Goal: Transaction & Acquisition: Purchase product/service

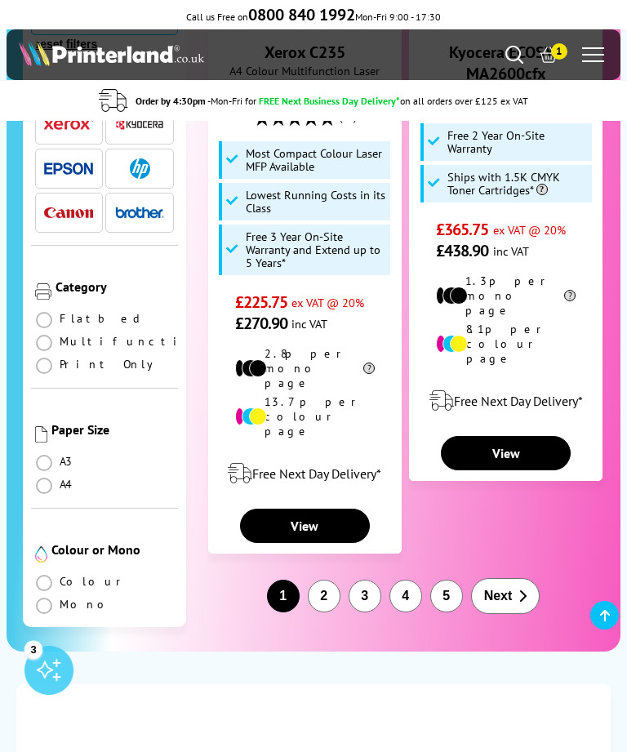
scroll to position [4150, 0]
click at [322, 581] on button "2" at bounding box center [324, 597] width 33 height 33
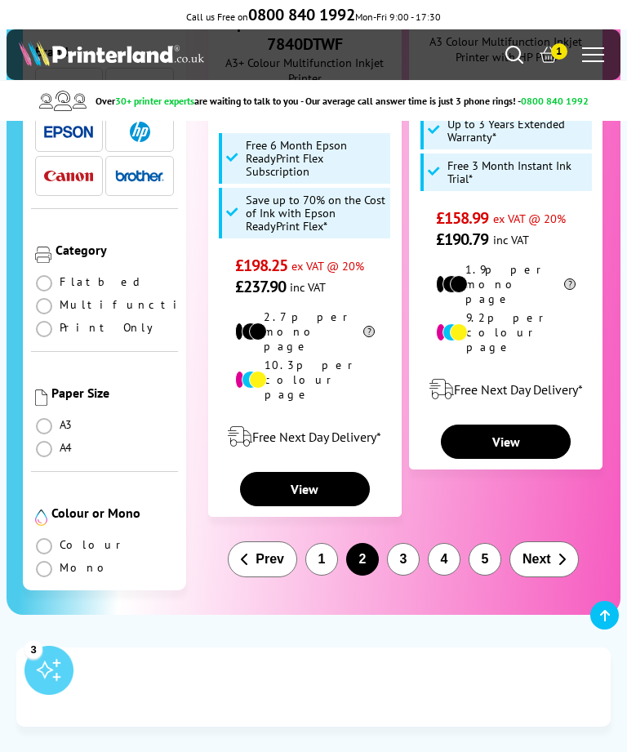
scroll to position [3997, 0]
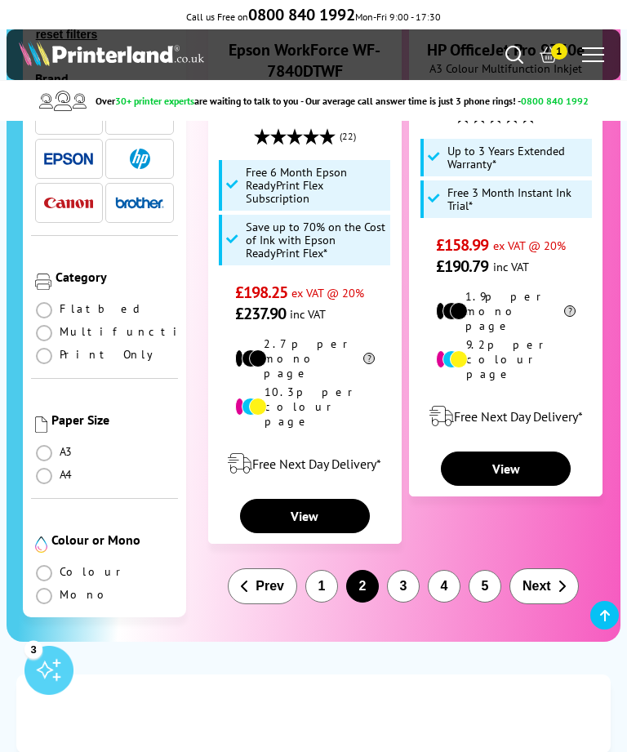
click at [406, 570] on button "3" at bounding box center [403, 586] width 33 height 33
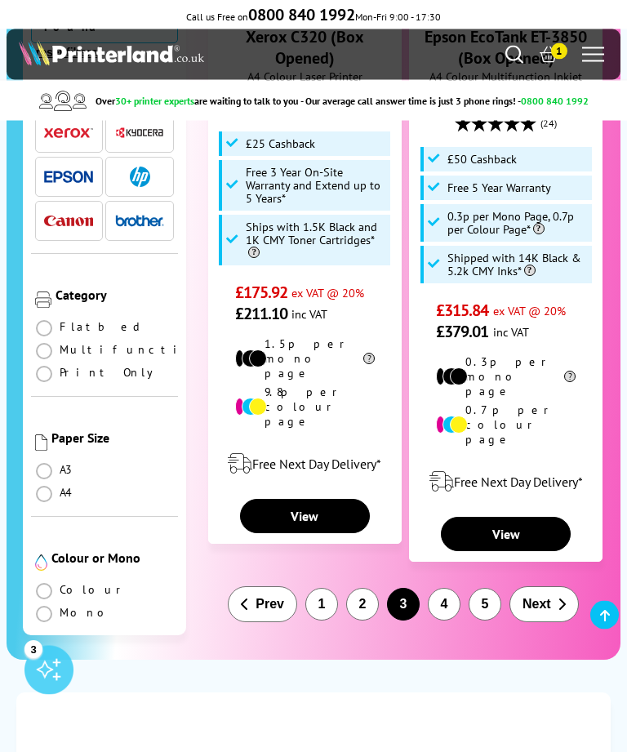
scroll to position [4042, 0]
click at [446, 588] on button "4" at bounding box center [444, 604] width 33 height 33
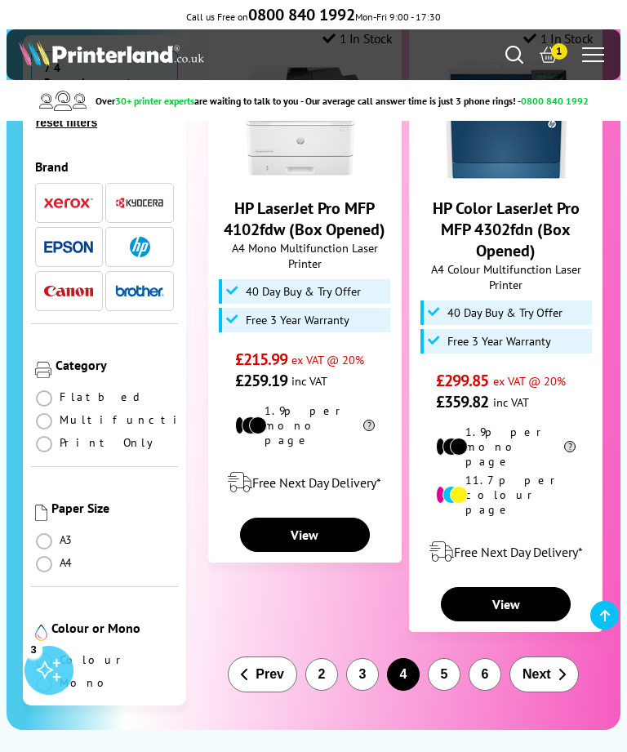
scroll to position [3806, 0]
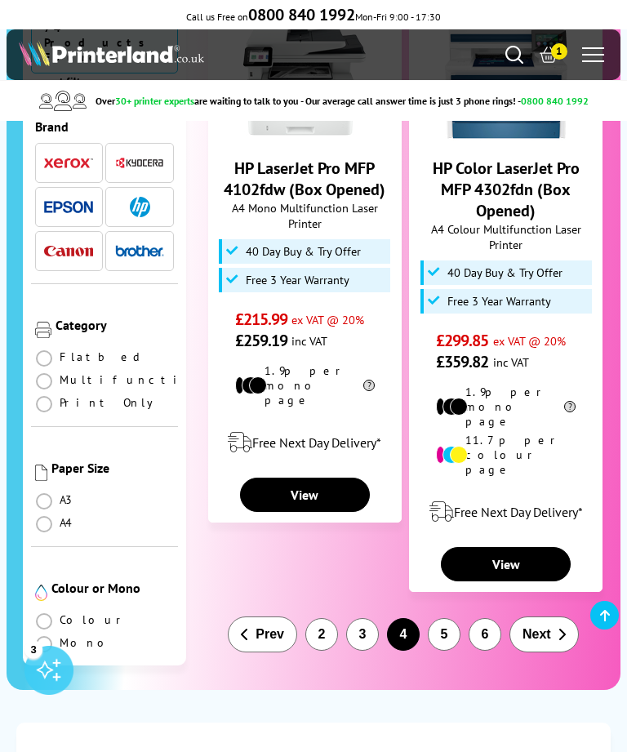
click at [450, 618] on button "5" at bounding box center [444, 634] width 33 height 33
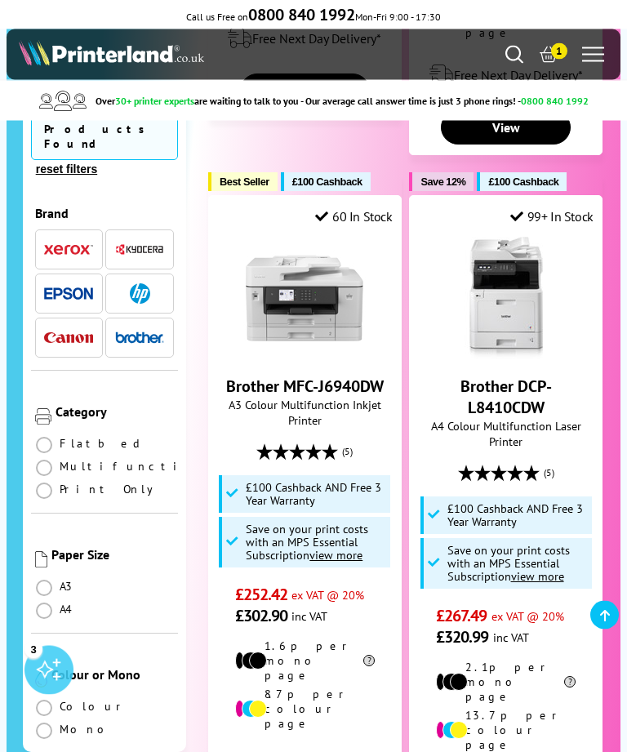
scroll to position [3632, 0]
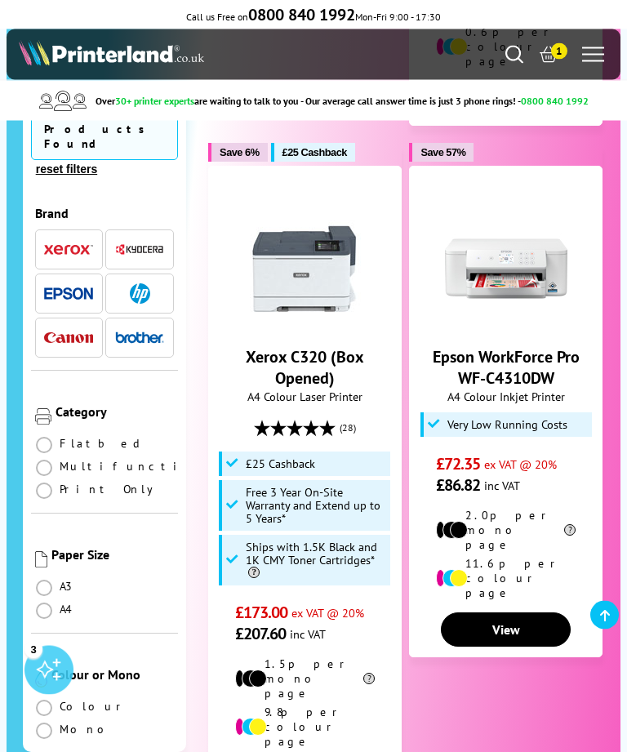
scroll to position [3614, 0]
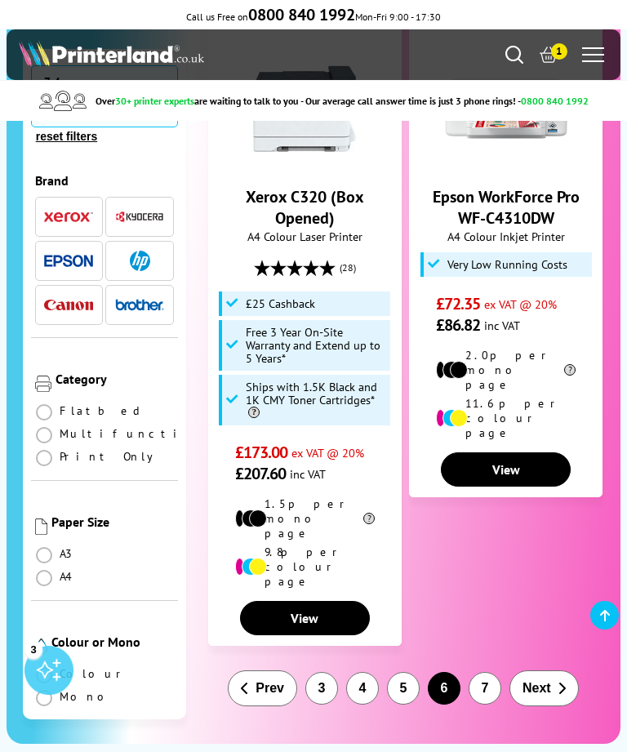
click at [489, 672] on button "7" at bounding box center [485, 688] width 33 height 33
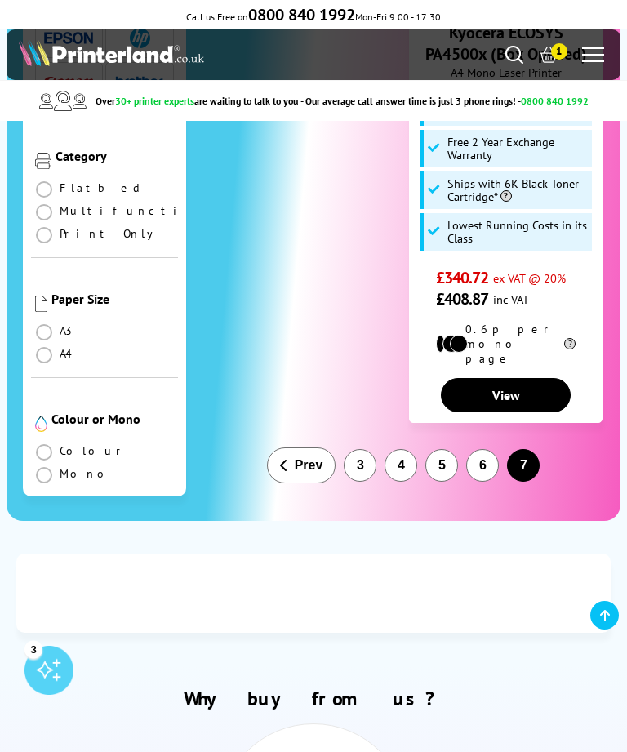
scroll to position [521, 0]
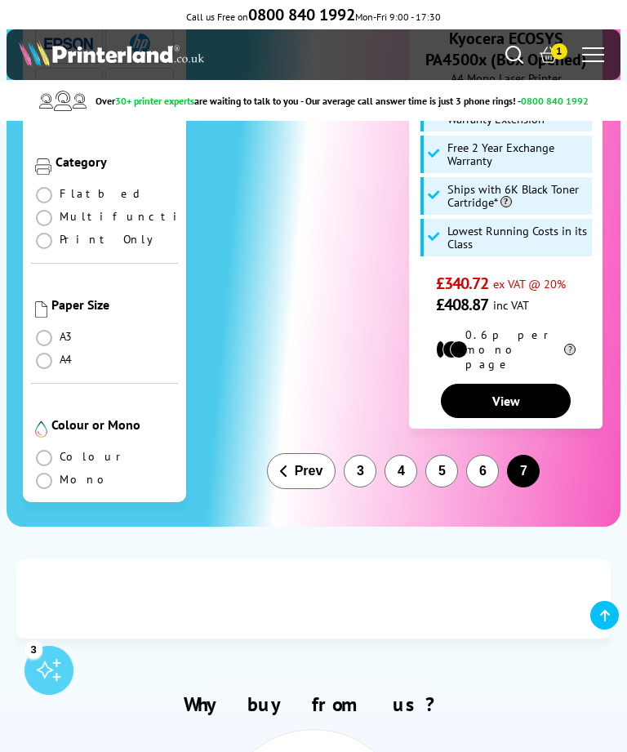
click at [293, 468] on button "Prev" at bounding box center [301, 471] width 69 height 36
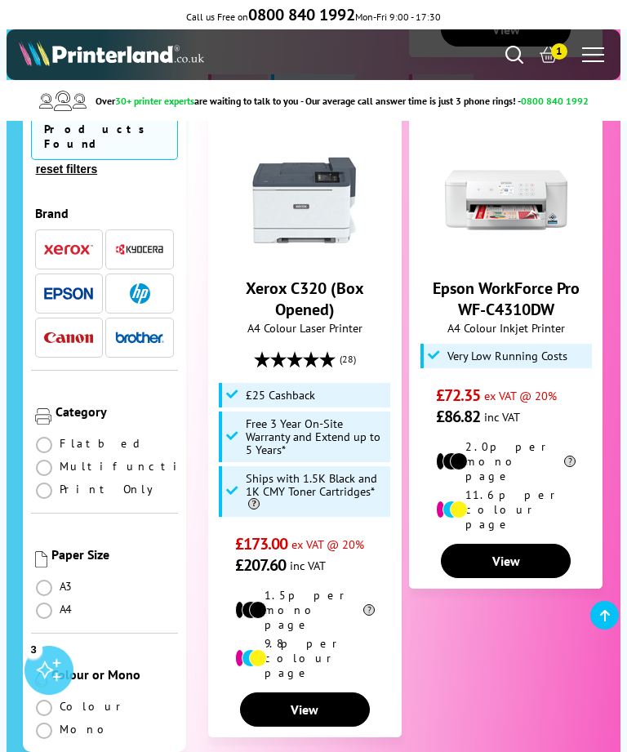
scroll to position [3534, 0]
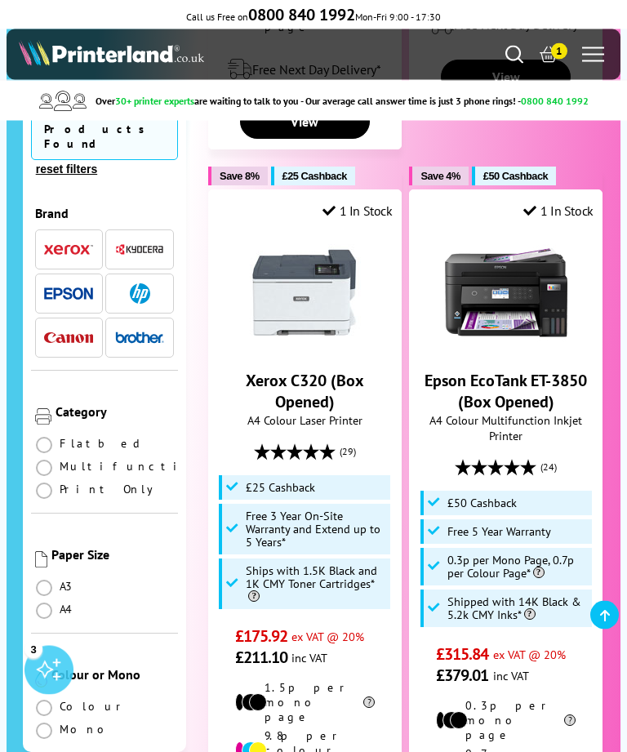
scroll to position [3863, 0]
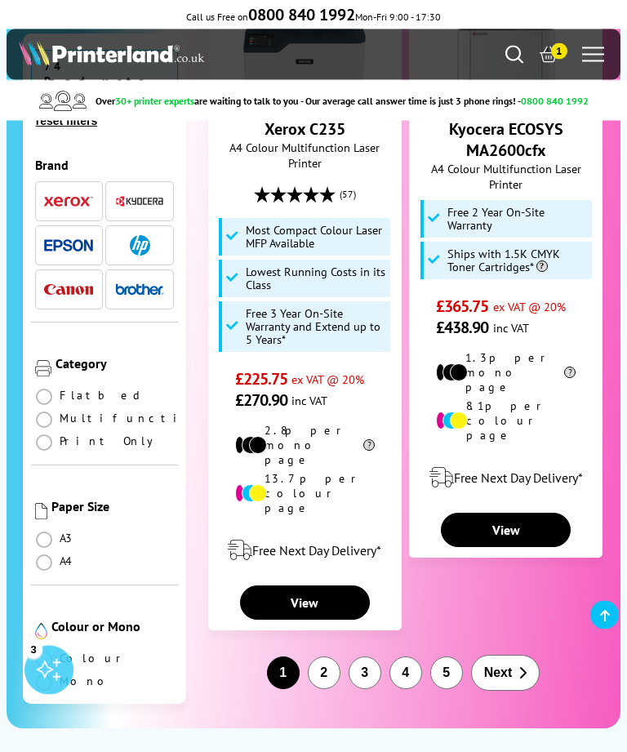
scroll to position [4077, 0]
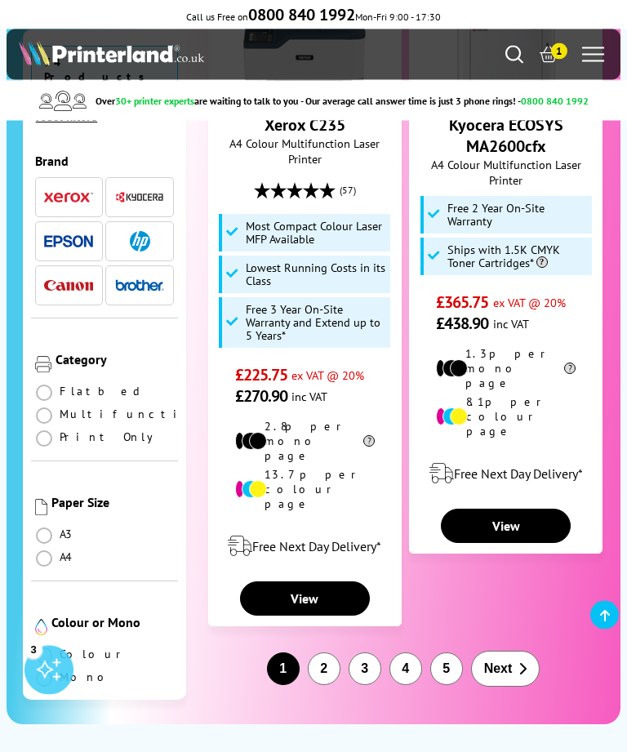
click at [324, 653] on button "2" at bounding box center [324, 669] width 33 height 33
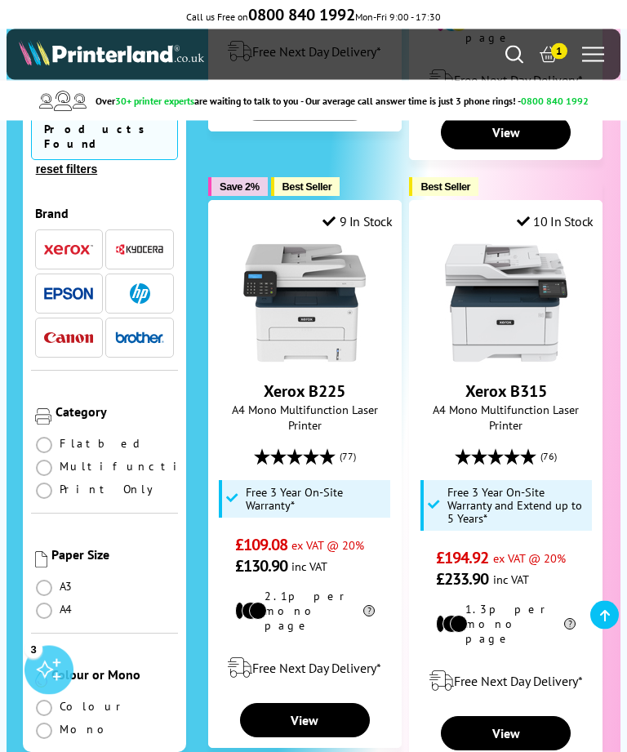
scroll to position [903, 0]
click at [297, 703] on link "View" at bounding box center [305, 720] width 130 height 34
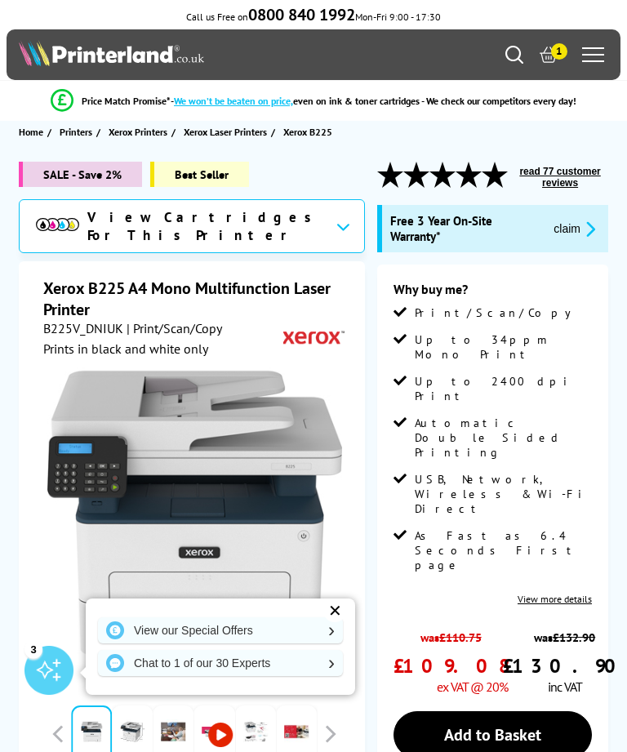
click at [563, 182] on button "read 77 customer reviews" at bounding box center [560, 177] width 96 height 25
click at [470, 711] on link "Add to Basket" at bounding box center [493, 734] width 198 height 47
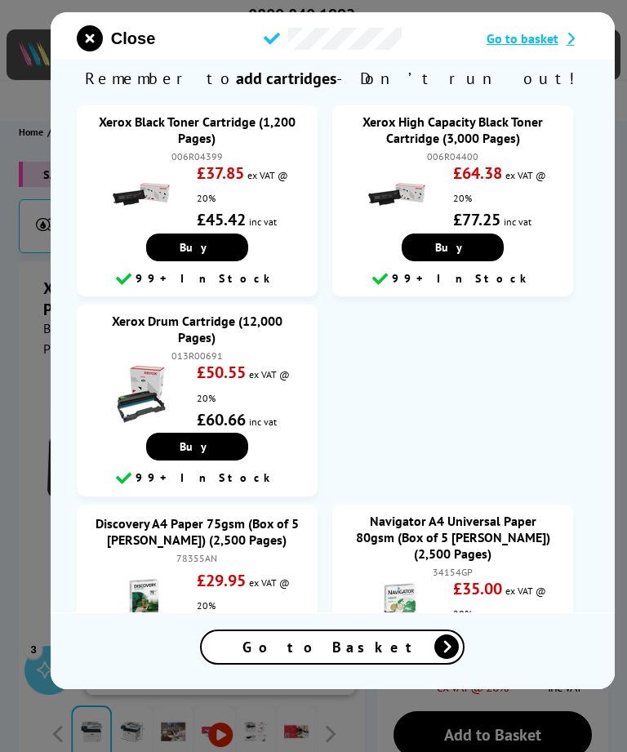
click at [92, 37] on icon "close modal" at bounding box center [90, 38] width 26 height 26
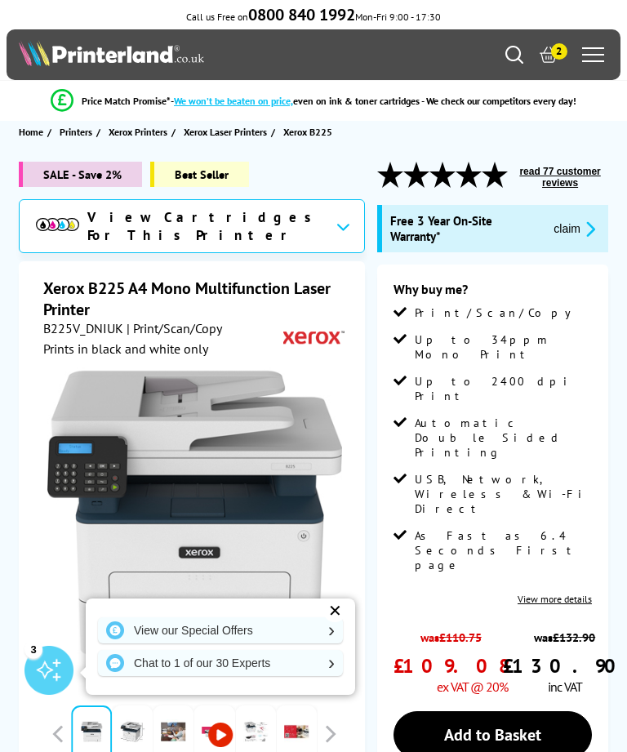
click at [551, 59] on icon at bounding box center [549, 55] width 18 height 18
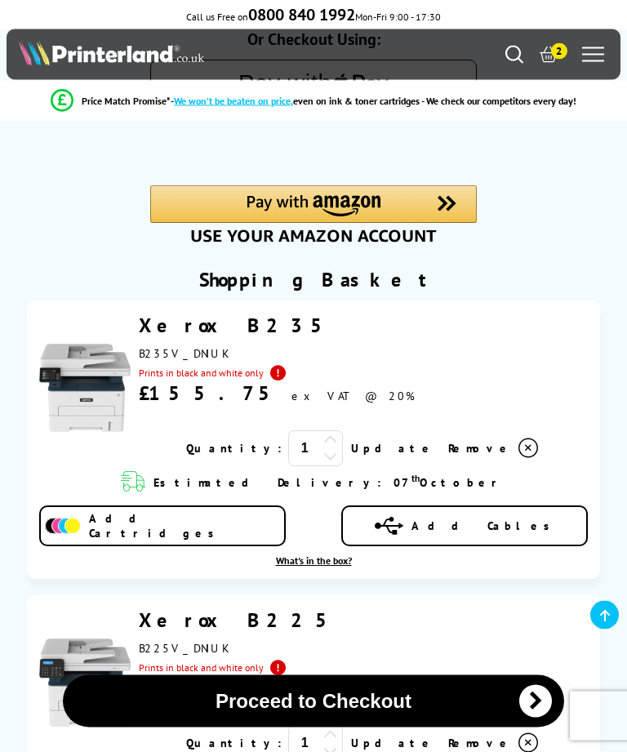
scroll to position [457, 0]
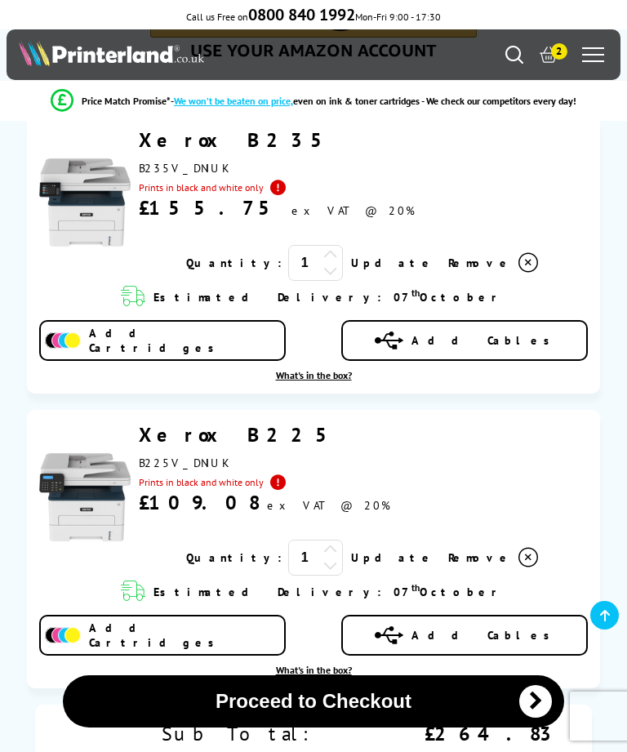
click at [337, 278] on icon at bounding box center [330, 270] width 15 height 15
click at [306, 271] on input "1" at bounding box center [315, 263] width 55 height 36
click at [534, 251] on div "Xerox B235" at bounding box center [359, 204] width 457 height 154
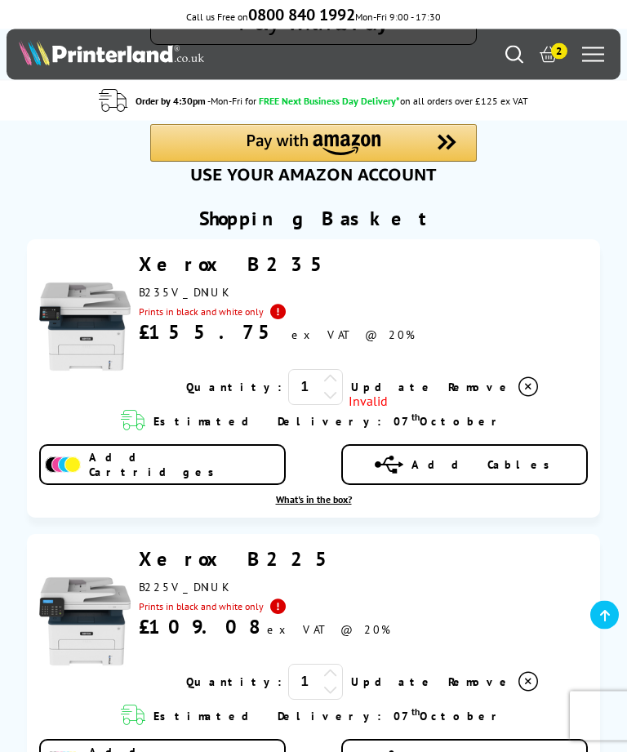
scroll to position [324, 0]
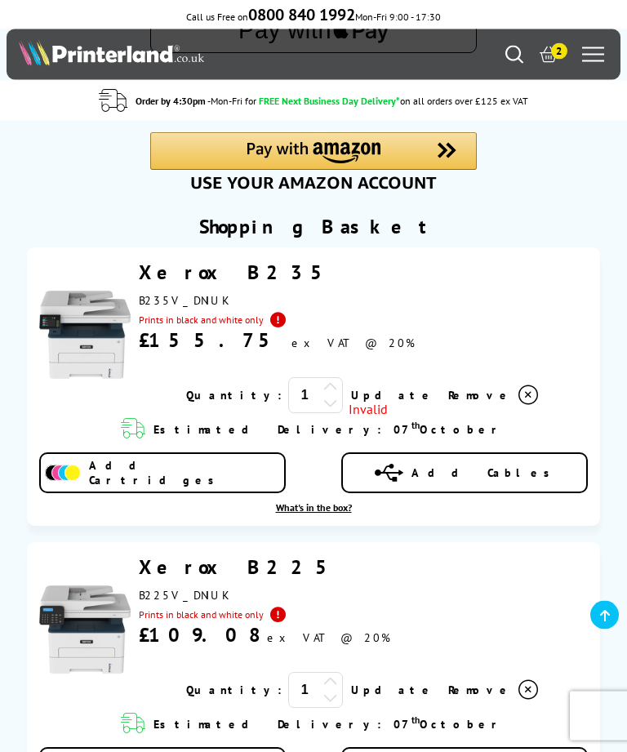
click at [518, 337] on div "Xerox B235 B235V_DNIUK" at bounding box center [363, 307] width 449 height 93
click at [519, 400] on icon at bounding box center [529, 396] width 20 height 20
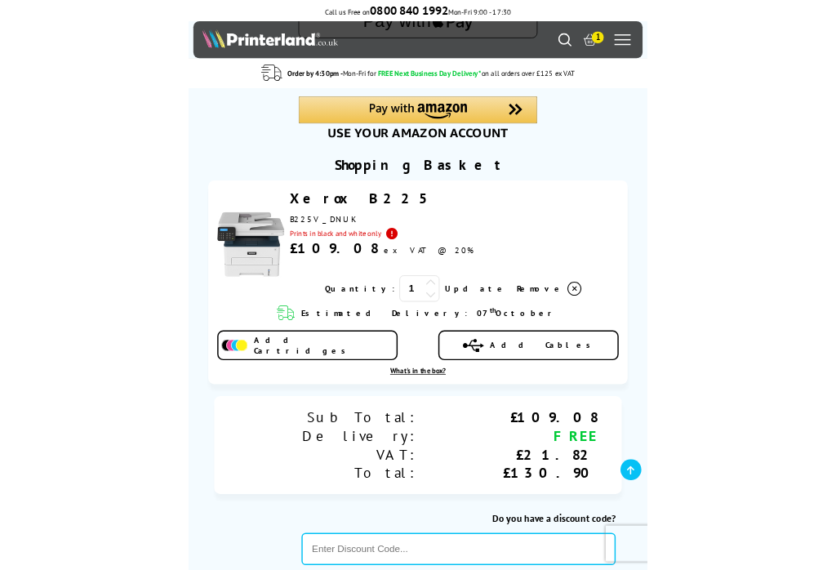
scroll to position [100, 0]
